Goal: Task Accomplishment & Management: Use online tool/utility

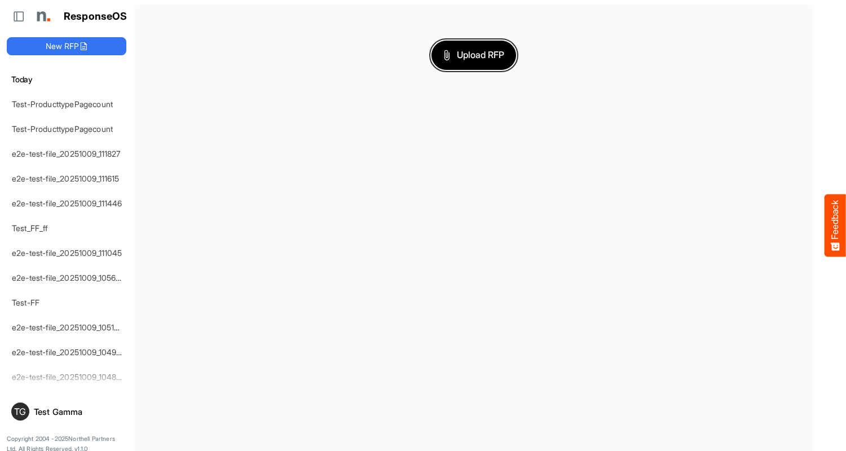
click at [474, 55] on span "Upload RFP" at bounding box center [473, 55] width 61 height 15
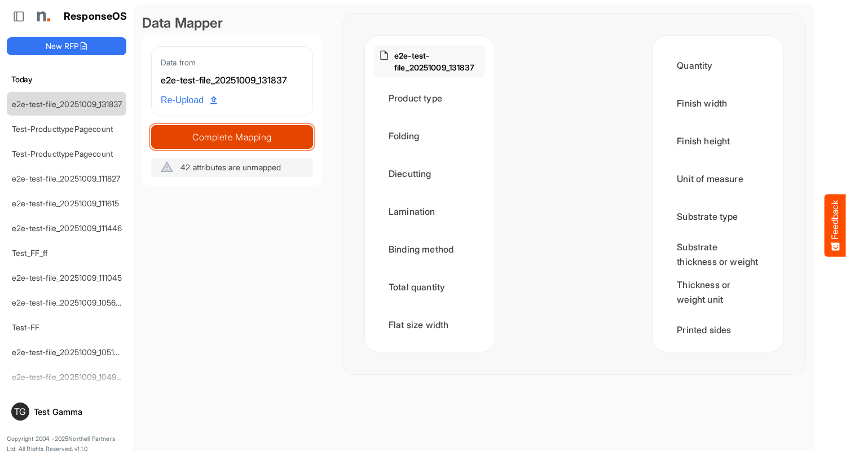
click at [232, 137] on span "Complete Mapping" at bounding box center [232, 137] width 161 height 16
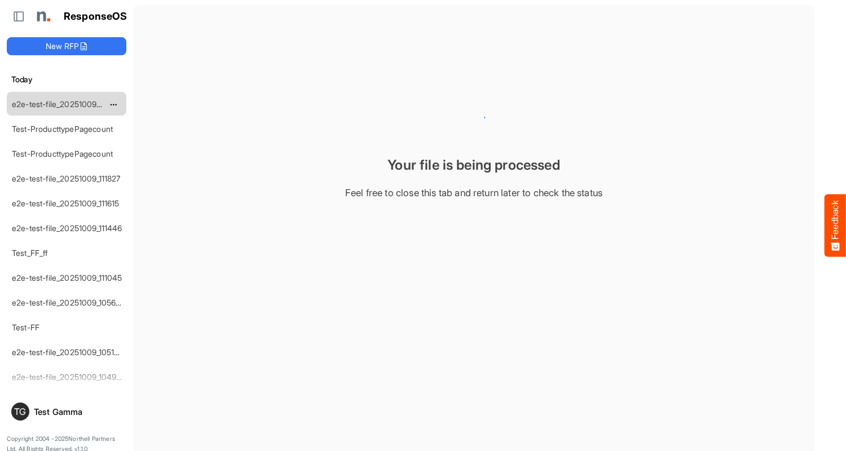
click at [67, 103] on link "e2e-test-file_20251009_131837" at bounding box center [67, 104] width 111 height 10
